Goal: Transaction & Acquisition: Purchase product/service

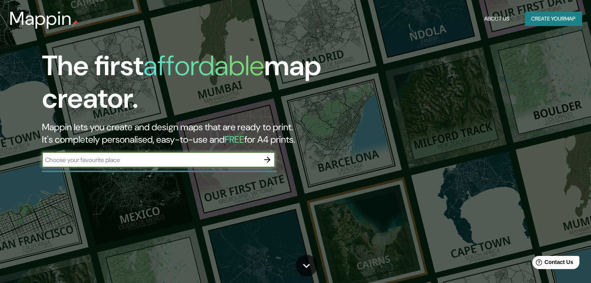
click at [256, 160] on input "text" at bounding box center [150, 160] width 217 height 9
type input "olmué"
click at [268, 158] on icon "button" at bounding box center [267, 160] width 6 height 6
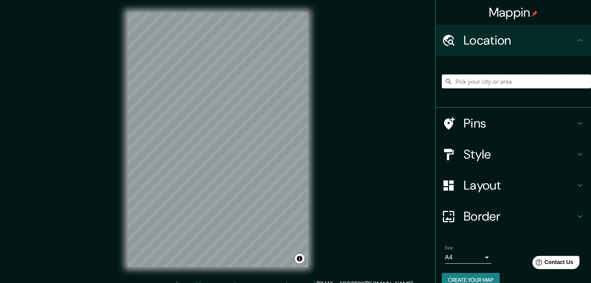
click at [466, 79] on input "Pick your city or area" at bounding box center [515, 82] width 149 height 14
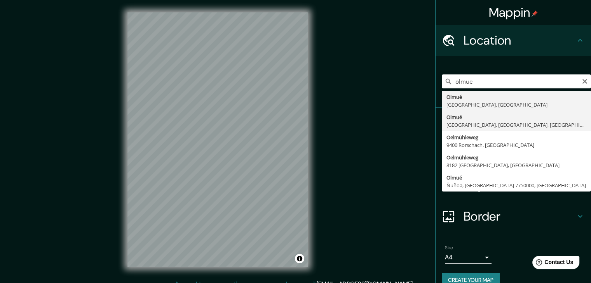
type input "Olmué, [GEOGRAPHIC_DATA], [GEOGRAPHIC_DATA], [GEOGRAPHIC_DATA]"
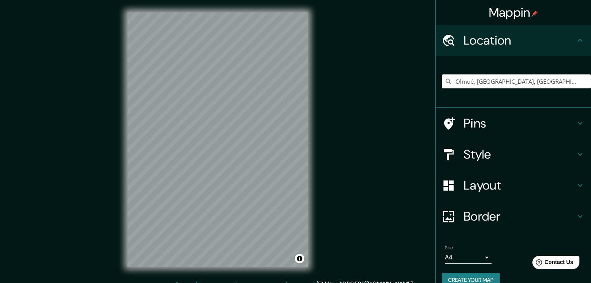
click at [480, 153] on h4 "Style" at bounding box center [519, 155] width 112 height 16
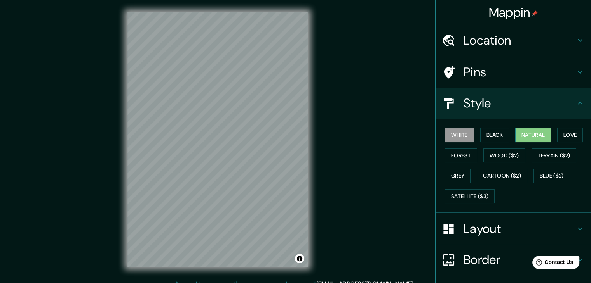
click at [527, 138] on button "Natural" at bounding box center [533, 135] width 36 height 14
click at [469, 228] on h4 "Layout" at bounding box center [519, 229] width 112 height 16
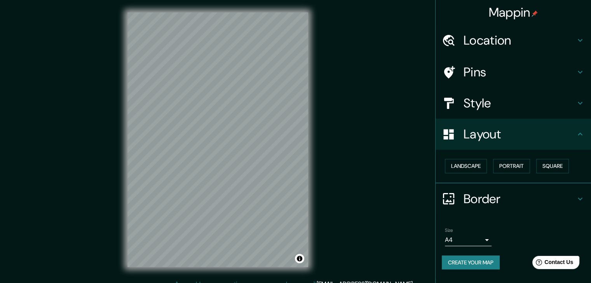
click at [469, 156] on div "Landscape [GEOGRAPHIC_DATA]" at bounding box center [515, 166] width 149 height 21
click at [468, 163] on button "Landscape" at bounding box center [466, 166] width 42 height 14
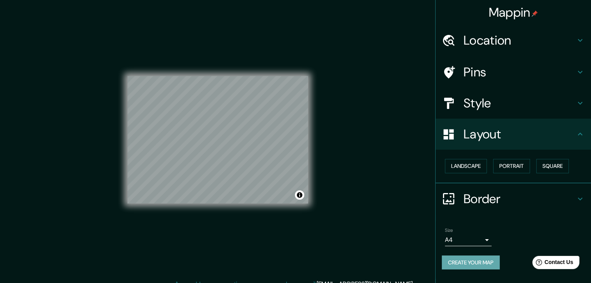
click at [485, 263] on button "Create your map" at bounding box center [470, 263] width 58 height 14
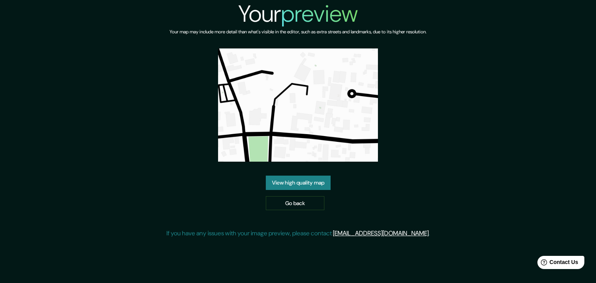
click at [309, 179] on link "View high quality map" at bounding box center [298, 183] width 65 height 14
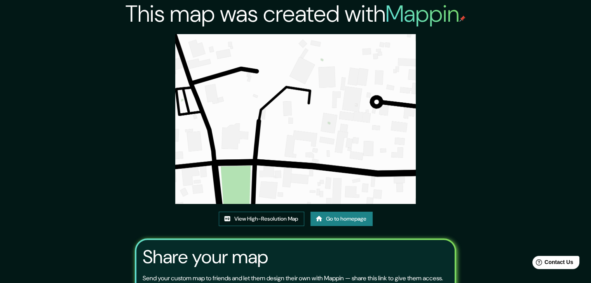
click at [257, 219] on link "View High-Resolution Map" at bounding box center [261, 219] width 85 height 14
